Goal: Task Accomplishment & Management: Manage account settings

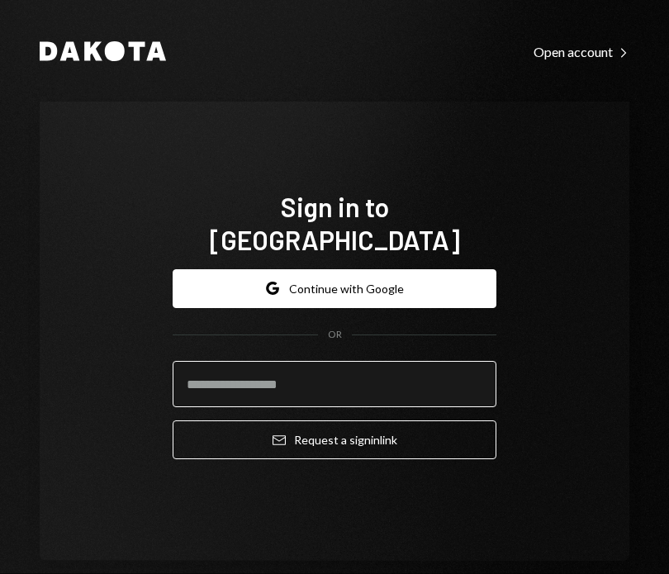
click at [344, 361] on input "email" at bounding box center [335, 384] width 324 height 46
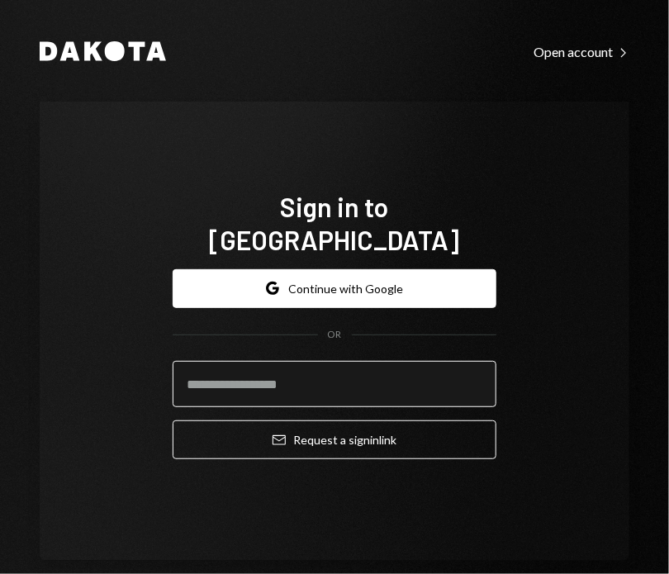
type input "**********"
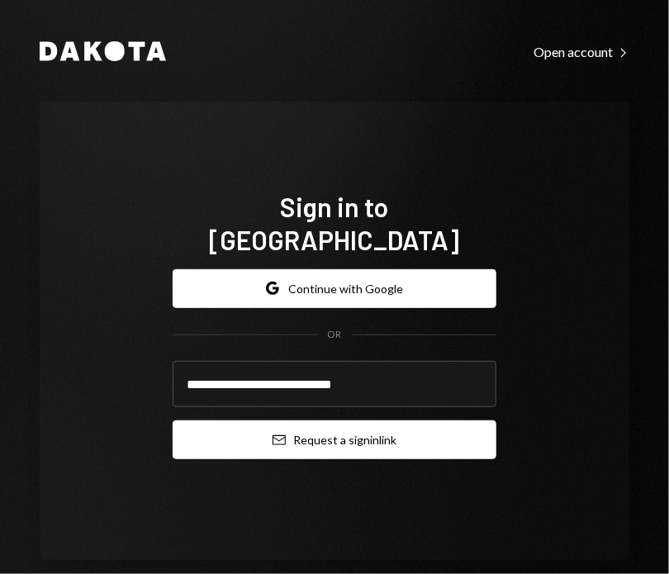
click at [318, 421] on button "Email Request a sign in link" at bounding box center [335, 440] width 324 height 39
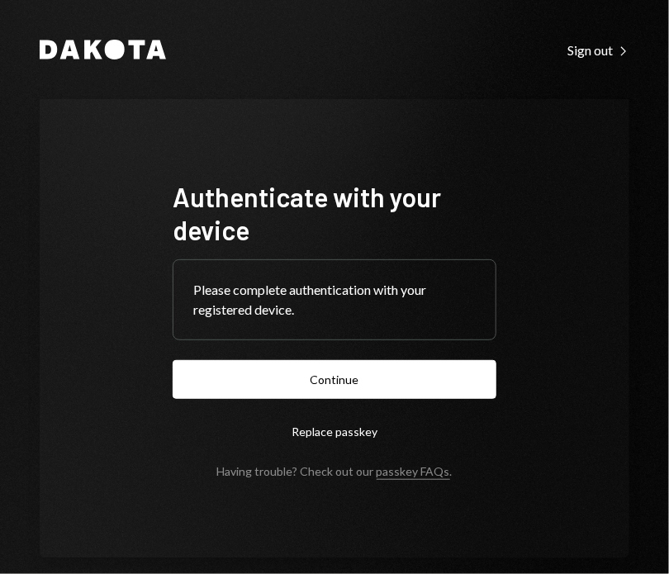
click at [395, 359] on form "Authenticate with your device Please complete authentication with your register…" at bounding box center [335, 329] width 324 height 298
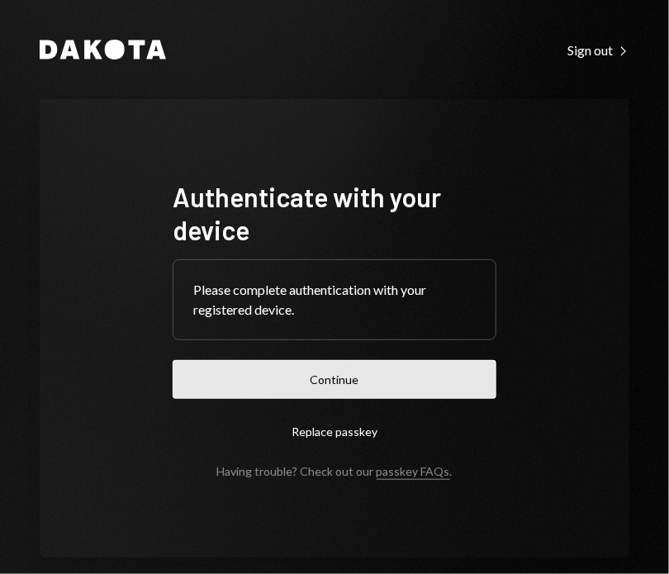
click at [398, 375] on button "Continue" at bounding box center [335, 379] width 324 height 39
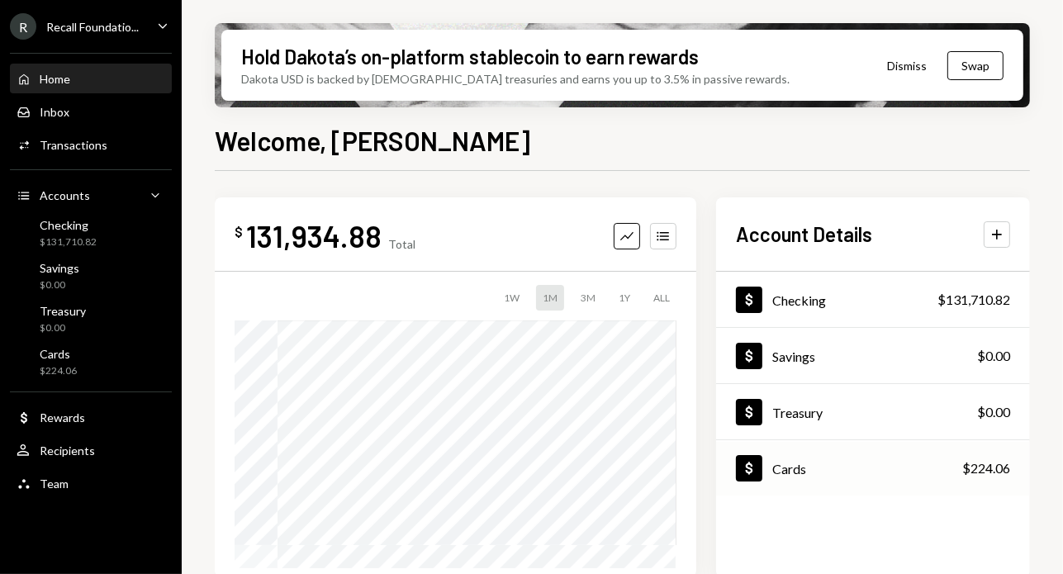
click at [668, 475] on div "Dollar Cards $224.06" at bounding box center [873, 469] width 314 height 54
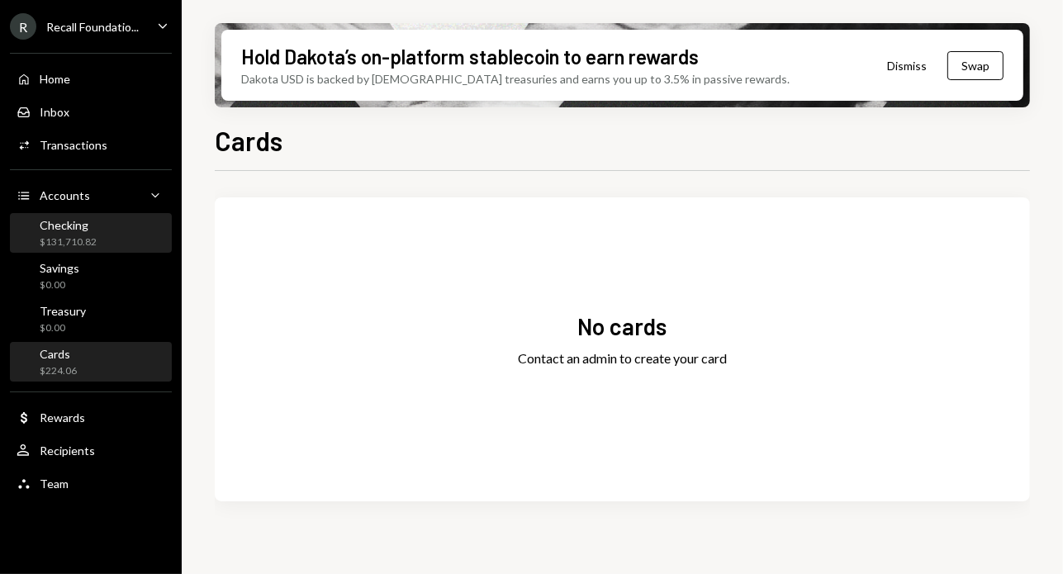
click at [107, 234] on div "Checking $131,710.82" at bounding box center [91, 233] width 149 height 31
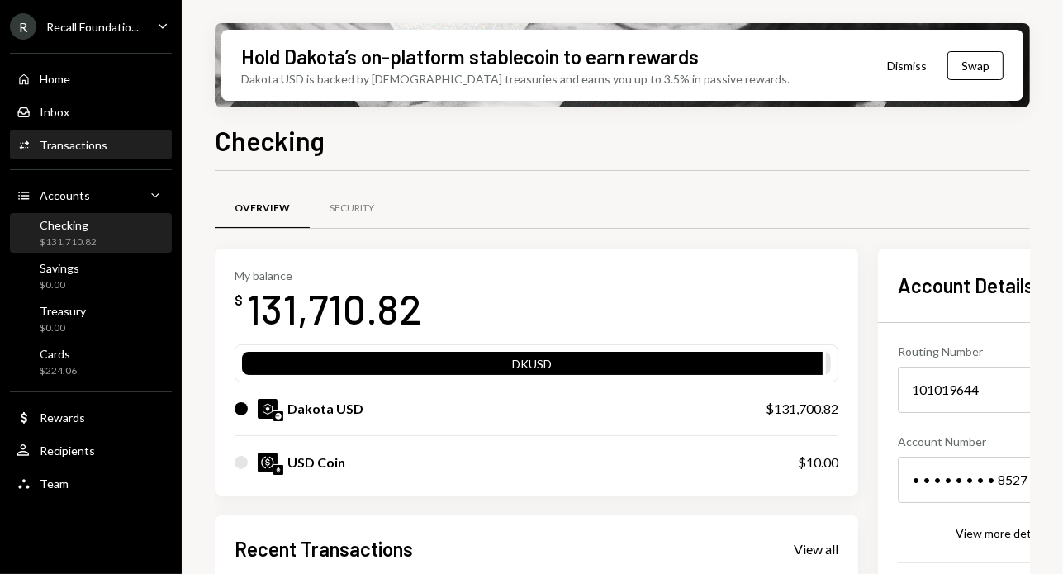
click at [91, 143] on div "Transactions" at bounding box center [74, 145] width 68 height 14
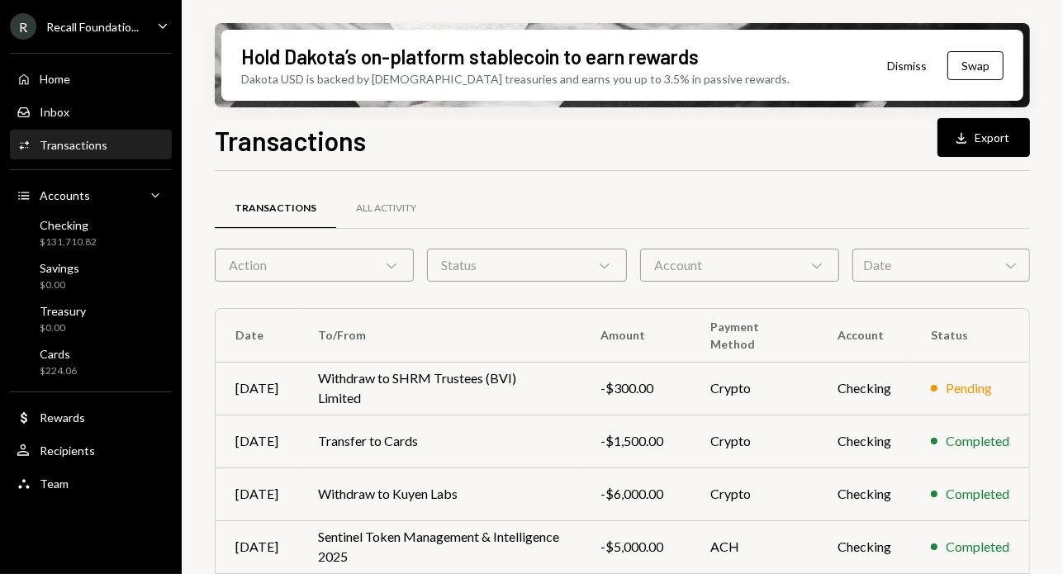
click at [195, 313] on div "Hold Dakota’s on-platform stablecoin to earn rewards Dakota USD is backed by U.…" at bounding box center [623, 287] width 882 height 574
click at [428, 433] on td "Transfer to Cards" at bounding box center [439, 441] width 283 height 53
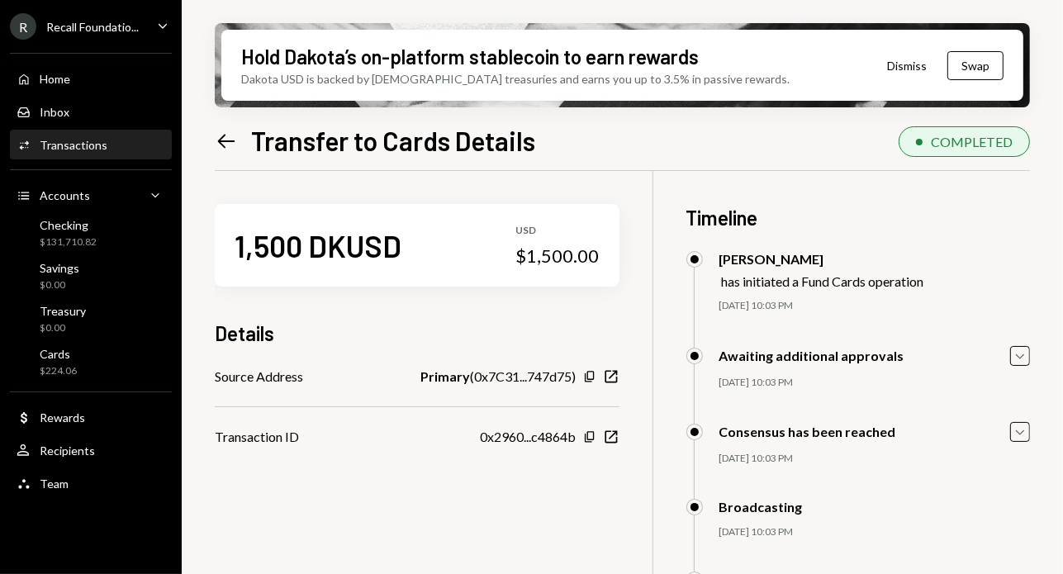
click at [668, 392] on div "1,500 DKUSD USD $1,500.00 Details Source Address Primary ( 0x7C31...747d75 ) Co…" at bounding box center [623, 458] width 816 height 574
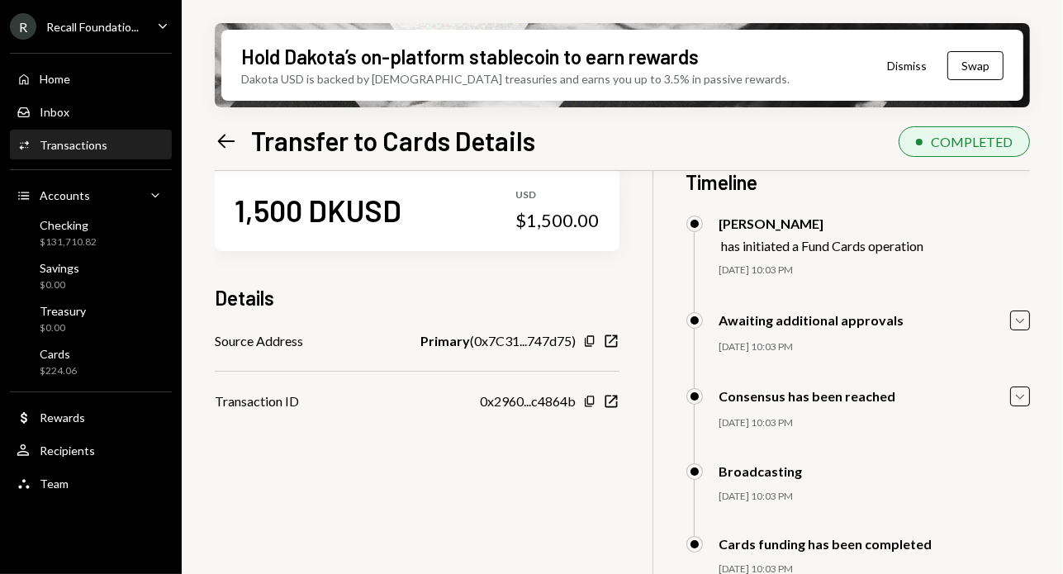
scroll to position [66, 0]
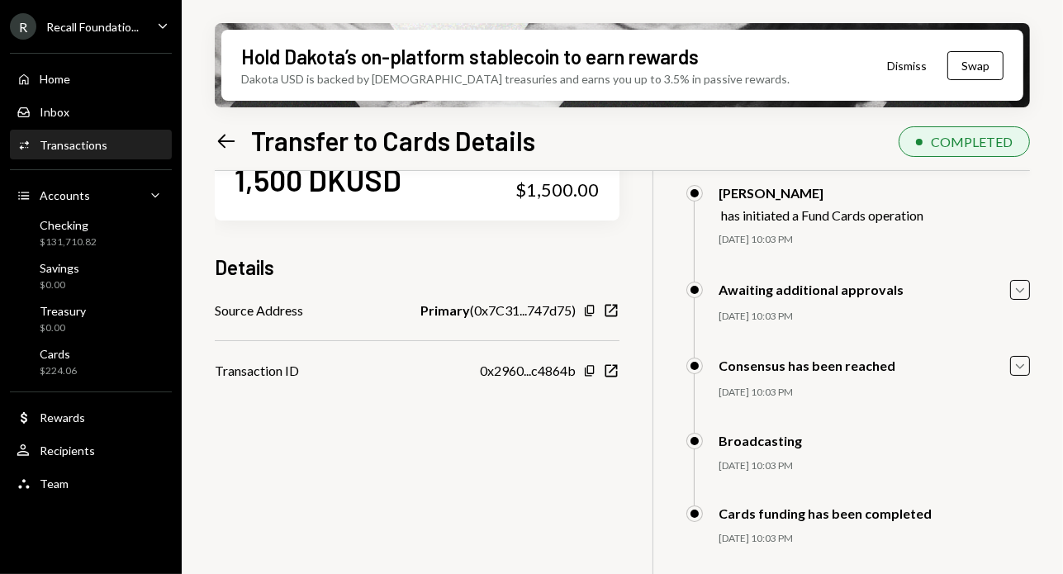
click at [211, 132] on div "Hold Dakota’s on-platform stablecoin to earn rewards Dakota USD is backed by U.…" at bounding box center [623, 287] width 882 height 574
click at [218, 141] on icon at bounding box center [226, 141] width 17 height 14
